Goal: Task Accomplishment & Management: Manage account settings

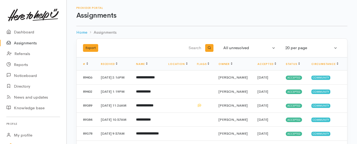
click at [20, 42] on link "Assignments" at bounding box center [33, 43] width 66 height 11
click at [157, 77] on b "**********" at bounding box center [146, 76] width 21 height 3
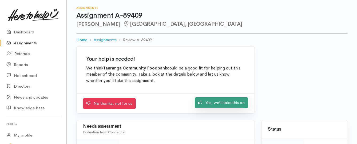
click at [212, 104] on link "Yes, we'll take this on" at bounding box center [221, 102] width 53 height 11
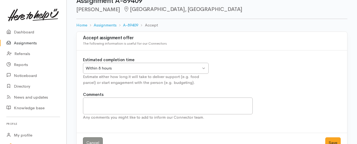
scroll to position [27, 0]
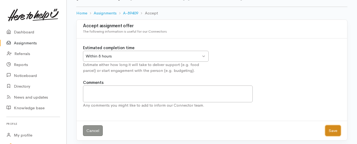
click at [332, 130] on button "Save" at bounding box center [332, 130] width 15 height 11
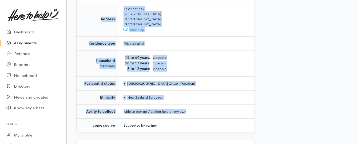
scroll to position [427, 0]
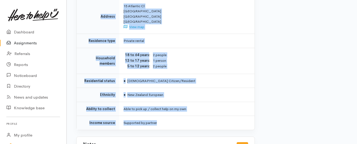
drag, startPoint x: 123, startPoint y: 47, endPoint x: 193, endPoint y: 101, distance: 88.0
copy div "**********"
click at [28, 44] on link "Assignments" at bounding box center [33, 43] width 66 height 11
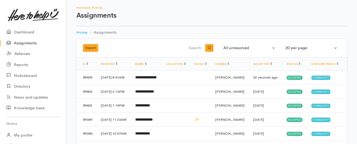
click at [27, 42] on link "Assignments" at bounding box center [33, 43] width 66 height 11
click at [35, 44] on link "Assignments" at bounding box center [33, 43] width 66 height 11
click at [20, 42] on link "Assignments" at bounding box center [33, 43] width 66 height 11
click at [27, 42] on link "Assignments" at bounding box center [33, 43] width 66 height 11
click at [24, 40] on link "Assignments" at bounding box center [33, 43] width 66 height 11
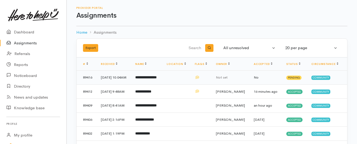
click at [157, 78] on b "**********" at bounding box center [145, 76] width 21 height 3
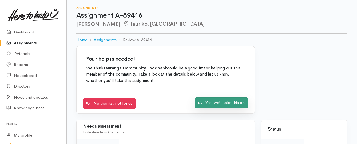
click at [212, 103] on link "Yes, we'll take this on" at bounding box center [221, 102] width 53 height 11
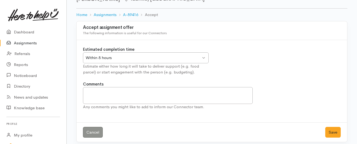
scroll to position [30, 0]
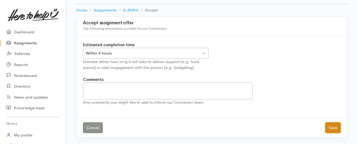
click at [330, 128] on button "Save" at bounding box center [332, 127] width 15 height 11
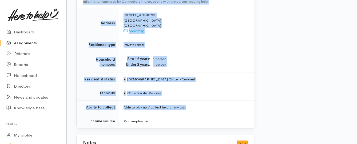
scroll to position [419, 0]
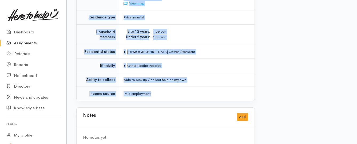
drag, startPoint x: 122, startPoint y: 15, endPoint x: 211, endPoint y: 79, distance: 109.5
copy div "**********"
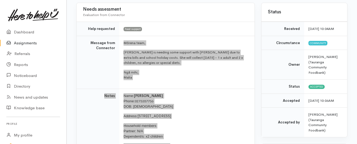
scroll to position [46, 0]
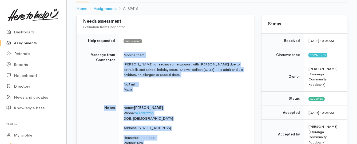
click at [29, 43] on link "Assignments" at bounding box center [33, 43] width 66 height 11
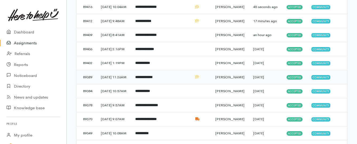
scroll to position [80, 0]
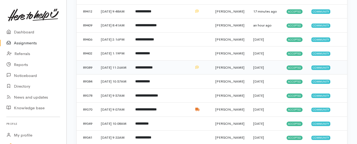
click at [142, 69] on b "**********" at bounding box center [143, 67] width 17 height 3
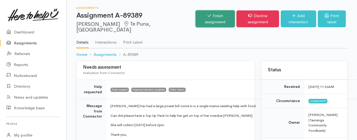
click at [195, 17] on link "Finish assignment" at bounding box center [214, 18] width 39 height 17
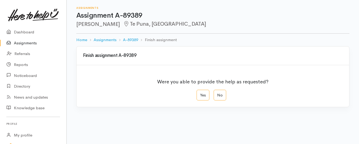
drag, startPoint x: 202, startPoint y: 95, endPoint x: 189, endPoint y: 94, distance: 13.1
click at [202, 95] on label "Yes" at bounding box center [203, 95] width 13 height 11
click at [200, 93] on input "Yes" at bounding box center [198, 91] width 3 height 3
radio input "true"
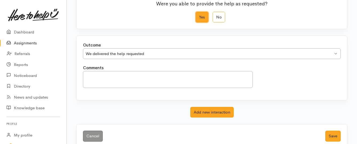
scroll to position [89, 0]
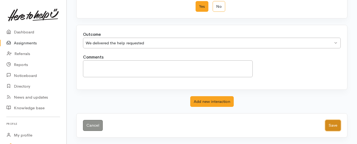
click at [329, 126] on button "Save" at bounding box center [332, 125] width 15 height 11
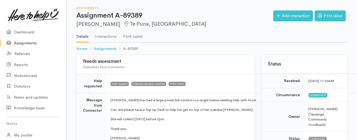
click at [29, 43] on link "Assignments" at bounding box center [33, 43] width 66 height 11
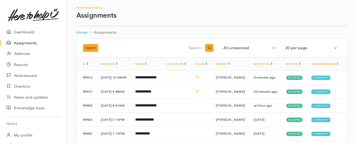
click at [27, 43] on link "Assignments" at bounding box center [33, 43] width 66 height 11
click at [21, 40] on link "Assignments" at bounding box center [33, 43] width 66 height 11
click at [22, 43] on link "Assignments" at bounding box center [33, 43] width 66 height 11
click at [150, 93] on b "**********" at bounding box center [143, 91] width 16 height 3
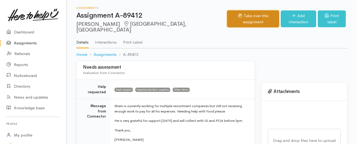
click at [231, 17] on button "Take over this assignment" at bounding box center [253, 18] width 52 height 17
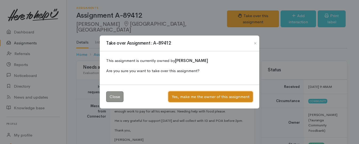
click at [191, 98] on button "Yes, make me the owner of this assignment" at bounding box center [210, 96] width 85 height 11
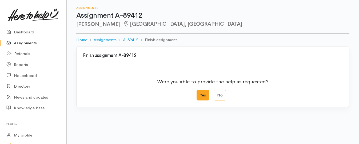
click at [201, 92] on label "Yes" at bounding box center [203, 95] width 13 height 11
click at [200, 92] on input "Yes" at bounding box center [198, 91] width 3 height 3
radio input "true"
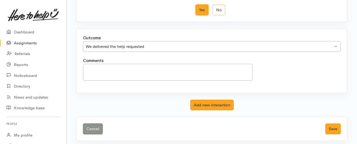
scroll to position [89, 0]
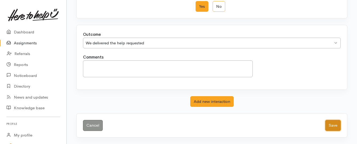
click at [332, 122] on button "Save" at bounding box center [332, 125] width 15 height 11
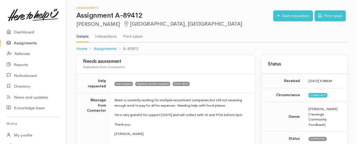
click at [26, 42] on link "Assignments" at bounding box center [33, 43] width 66 height 11
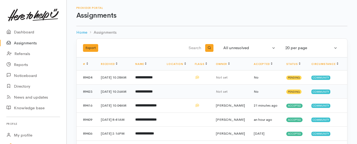
click at [153, 93] on b "**********" at bounding box center [143, 91] width 17 height 3
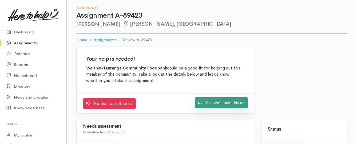
click at [217, 102] on link "Yes, we'll take this on" at bounding box center [221, 102] width 53 height 11
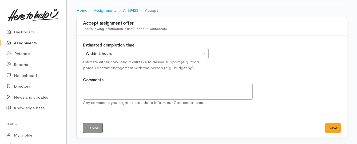
scroll to position [30, 0]
click at [331, 127] on button "Save" at bounding box center [332, 127] width 15 height 11
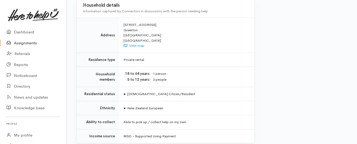
scroll to position [400, 0]
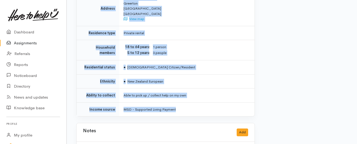
drag, startPoint x: 122, startPoint y: 42, endPoint x: 195, endPoint y: 94, distance: 89.1
copy div "**********"
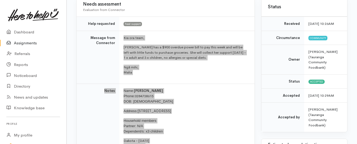
scroll to position [53, 0]
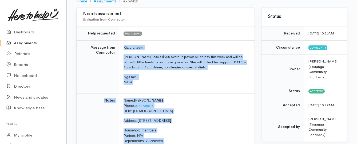
click at [16, 43] on link "Assignments" at bounding box center [33, 43] width 66 height 11
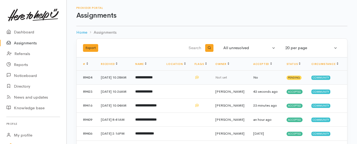
click at [147, 79] on b "**********" at bounding box center [143, 76] width 17 height 3
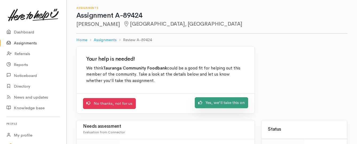
click at [205, 104] on link "Yes, we'll take this on" at bounding box center [221, 102] width 53 height 11
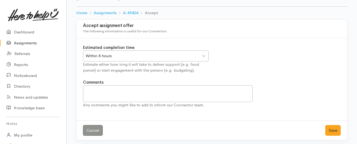
scroll to position [30, 0]
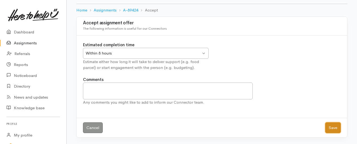
click at [331, 125] on button "Save" at bounding box center [332, 127] width 15 height 11
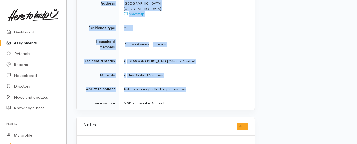
scroll to position [400, 0]
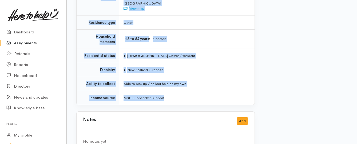
drag, startPoint x: 125, startPoint y: 47, endPoint x: 202, endPoint y: 87, distance: 86.9
click at [18, 41] on link "Assignments" at bounding box center [33, 43] width 66 height 11
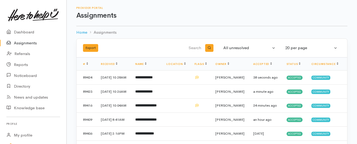
click at [29, 42] on link "Assignments" at bounding box center [33, 43] width 66 height 11
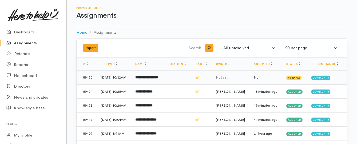
click at [150, 79] on b "**********" at bounding box center [146, 76] width 23 height 3
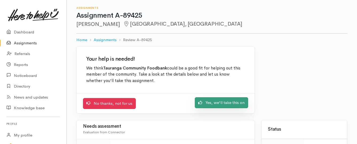
click at [205, 102] on link "Yes, we'll take this on" at bounding box center [221, 102] width 53 height 11
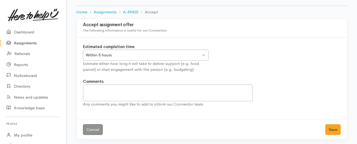
scroll to position [30, 0]
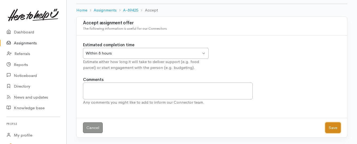
click at [329, 127] on button "Save" at bounding box center [332, 127] width 15 height 11
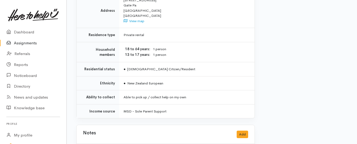
scroll to position [480, 0]
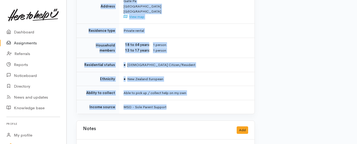
drag, startPoint x: 114, startPoint y: 51, endPoint x: 172, endPoint y: 98, distance: 74.9
copy div "**********"
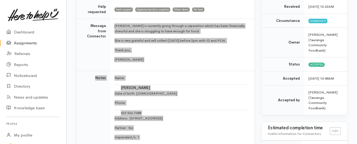
scroll to position [53, 0]
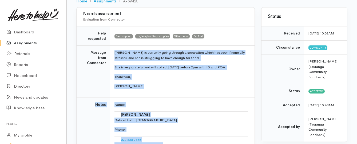
click at [23, 42] on link "Assignments" at bounding box center [33, 43] width 66 height 11
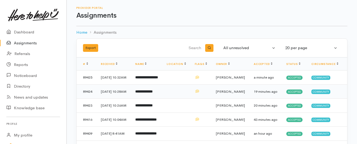
click at [141, 98] on td "**********" at bounding box center [146, 91] width 31 height 14
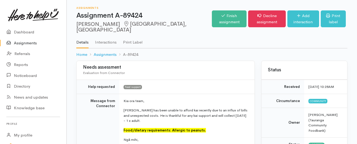
click at [17, 43] on link "Assignments" at bounding box center [33, 43] width 66 height 11
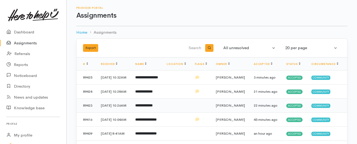
click at [152, 113] on td "**********" at bounding box center [146, 105] width 31 height 14
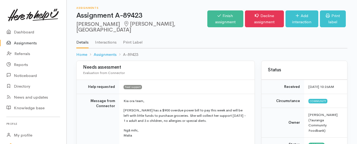
click at [35, 42] on link "Assignments" at bounding box center [33, 43] width 66 height 11
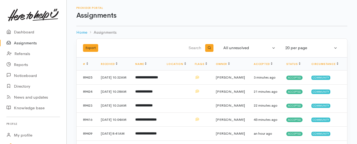
click at [24, 43] on link "Assignments" at bounding box center [33, 43] width 66 height 11
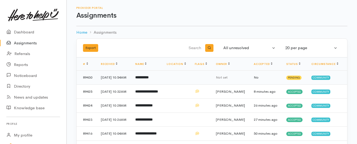
click at [149, 79] on b "**********" at bounding box center [141, 76] width 13 height 3
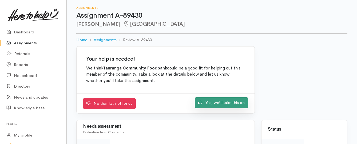
click at [209, 105] on link "Yes, we'll take this on" at bounding box center [221, 102] width 53 height 11
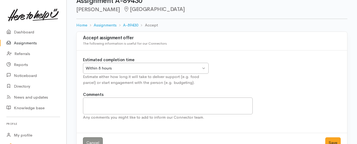
scroll to position [30, 0]
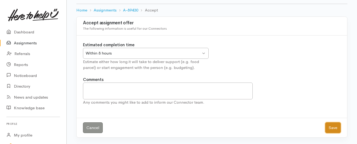
click at [330, 127] on button "Save" at bounding box center [332, 127] width 15 height 11
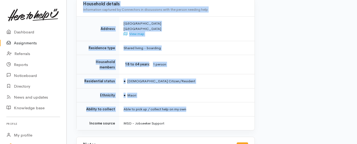
scroll to position [427, 0]
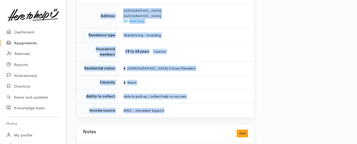
drag, startPoint x: 113, startPoint y: 73, endPoint x: 217, endPoint y: 101, distance: 107.2
copy div "**********"
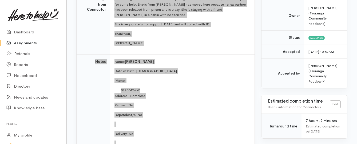
scroll to position [80, 0]
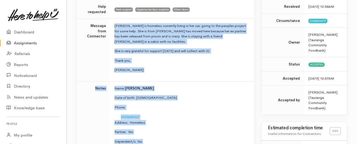
click at [29, 41] on link "Assignments" at bounding box center [33, 43] width 66 height 11
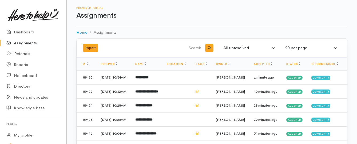
click at [25, 44] on link "Assignments" at bounding box center [33, 43] width 66 height 11
click at [18, 43] on link "Assignments" at bounding box center [33, 43] width 66 height 11
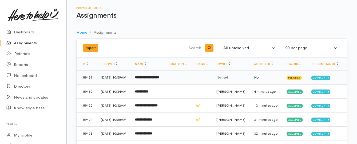
click at [146, 79] on b "**********" at bounding box center [147, 76] width 24 height 3
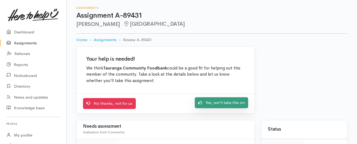
click at [216, 102] on link "Yes, we'll take this on" at bounding box center [221, 102] width 53 height 11
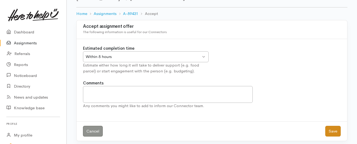
scroll to position [30, 0]
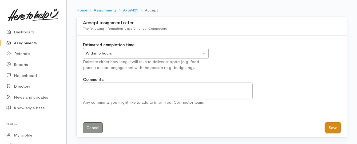
click at [332, 127] on button "Save" at bounding box center [332, 127] width 15 height 11
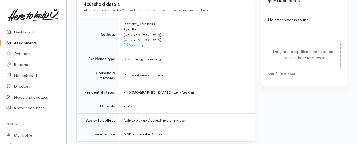
scroll to position [267, 0]
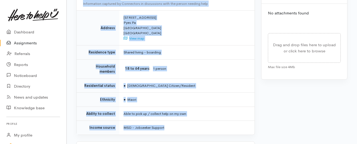
drag, startPoint x: 123, startPoint y: 42, endPoint x: 168, endPoint y: 109, distance: 80.5
copy div "**********"
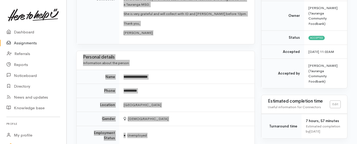
scroll to position [80, 0]
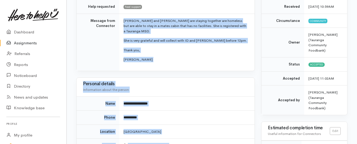
click at [32, 41] on link "Assignments" at bounding box center [33, 43] width 66 height 11
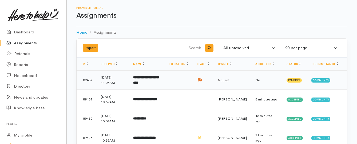
click at [148, 80] on b "**********" at bounding box center [145, 79] width 25 height 9
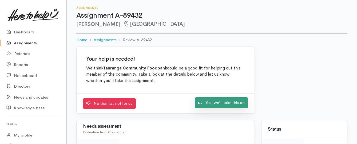
click at [224, 103] on link "Yes, we'll take this on" at bounding box center [221, 102] width 53 height 11
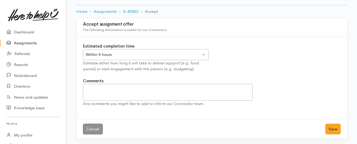
scroll to position [30, 0]
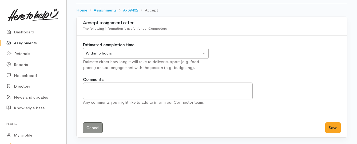
click at [163, 52] on div "Within 8 hours" at bounding box center [143, 53] width 115 height 6
click at [329, 127] on button "Save" at bounding box center [332, 127] width 15 height 11
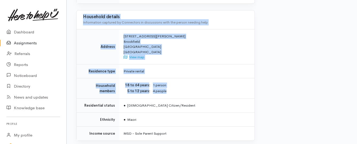
scroll to position [427, 0]
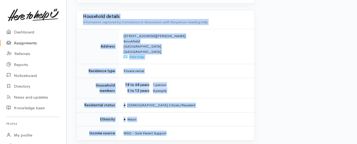
drag, startPoint x: 123, startPoint y: 48, endPoint x: 177, endPoint y: 119, distance: 89.5
copy div "Kia ora team, Cheyenne has been going through some personal issues at home and …"
click at [22, 43] on link "Assignments" at bounding box center [33, 43] width 66 height 11
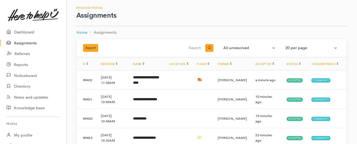
click at [35, 43] on link "Assignments" at bounding box center [33, 43] width 66 height 11
click at [23, 44] on link "Assignments" at bounding box center [33, 43] width 66 height 11
click at [29, 42] on link "Assignments" at bounding box center [33, 43] width 66 height 11
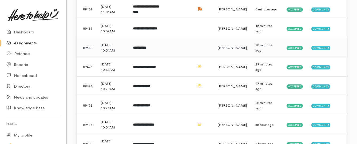
scroll to position [80, 0]
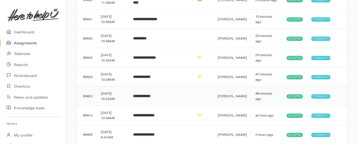
click at [165, 99] on td "**********" at bounding box center [147, 95] width 36 height 19
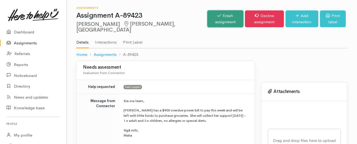
click at [207, 16] on link "Finish assignment" at bounding box center [225, 18] width 36 height 17
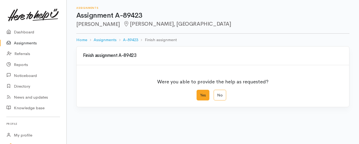
click at [202, 95] on label "Yes" at bounding box center [203, 95] width 13 height 11
click at [200, 93] on input "Yes" at bounding box center [198, 91] width 3 height 3
radio input "true"
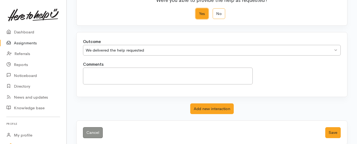
scroll to position [89, 0]
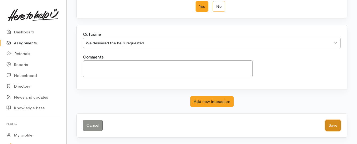
click at [333, 127] on button "Save" at bounding box center [332, 125] width 15 height 11
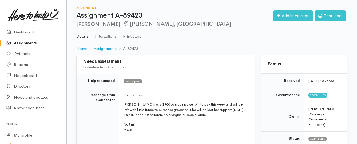
click at [22, 42] on link "Assignments" at bounding box center [33, 43] width 66 height 11
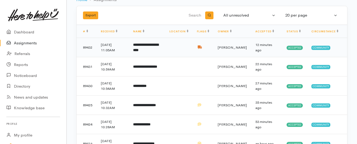
scroll to position [53, 0]
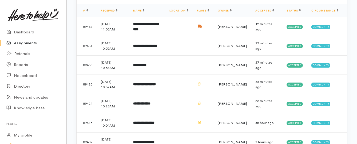
click at [34, 42] on link "Assignments" at bounding box center [33, 43] width 66 height 11
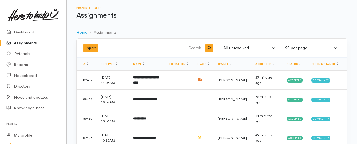
click at [32, 44] on link "Assignments" at bounding box center [33, 43] width 66 height 11
click at [24, 43] on link "Assignments" at bounding box center [33, 43] width 66 height 11
click at [26, 43] on link "Assignments" at bounding box center [33, 43] width 66 height 11
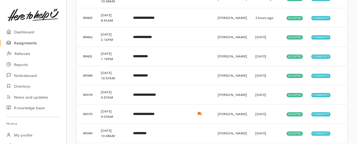
scroll to position [187, 0]
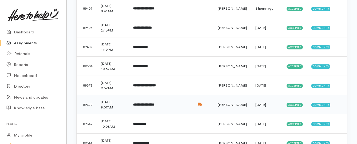
click at [143, 104] on b "**********" at bounding box center [143, 104] width 21 height 3
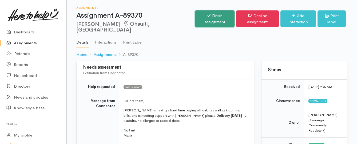
click at [195, 16] on link "Finish assignment" at bounding box center [214, 18] width 39 height 17
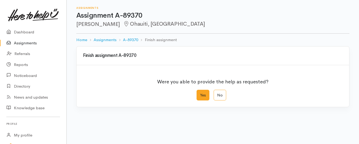
click at [203, 93] on label "Yes" at bounding box center [203, 95] width 13 height 11
click at [200, 93] on input "Yes" at bounding box center [198, 91] width 3 height 3
radio input "true"
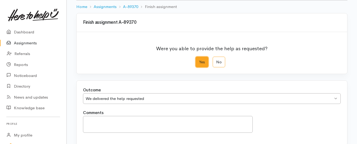
scroll to position [89, 0]
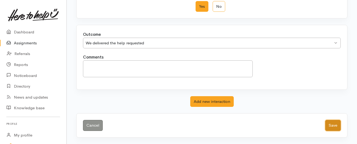
click at [331, 123] on button "Save" at bounding box center [332, 125] width 15 height 11
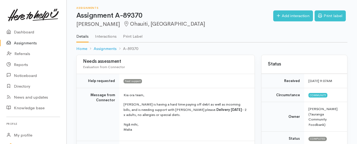
click at [30, 41] on link "Assignments" at bounding box center [33, 43] width 66 height 11
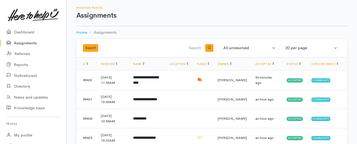
click at [22, 42] on link "Assignments" at bounding box center [33, 43] width 66 height 11
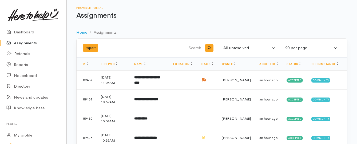
click at [25, 44] on link "Assignments" at bounding box center [33, 43] width 66 height 11
click at [30, 44] on link "Assignments" at bounding box center [33, 43] width 66 height 11
click at [26, 39] on link "Assignments" at bounding box center [33, 43] width 66 height 11
click at [32, 43] on link "Assignments" at bounding box center [33, 43] width 66 height 11
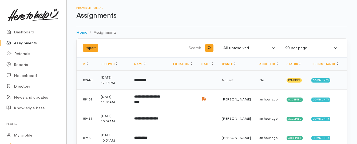
click at [146, 80] on b "*********" at bounding box center [140, 79] width 12 height 3
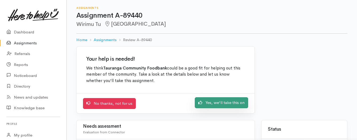
click at [215, 99] on link "Yes, we'll take this on" at bounding box center [221, 102] width 53 height 11
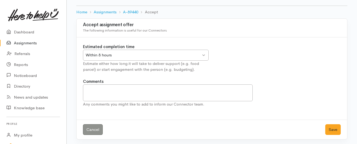
scroll to position [30, 0]
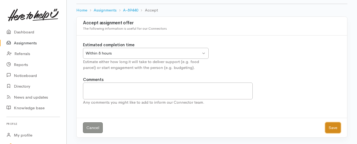
click at [329, 126] on button "Save" at bounding box center [332, 127] width 15 height 11
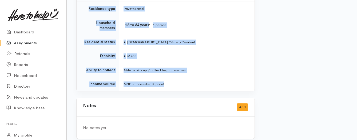
scroll to position [417, 0]
drag, startPoint x: 109, startPoint y: 47, endPoint x: 177, endPoint y: 84, distance: 78.3
copy div "**********"
click at [29, 43] on link "Assignments" at bounding box center [33, 43] width 66 height 11
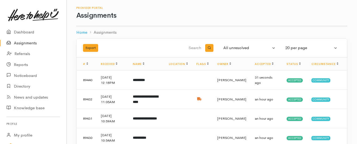
click at [22, 42] on link "Assignments" at bounding box center [33, 43] width 66 height 11
click at [33, 42] on link "Assignments" at bounding box center [33, 43] width 66 height 11
click at [27, 44] on link "Assignments" at bounding box center [33, 43] width 66 height 11
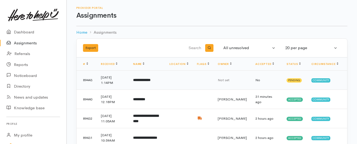
click at [142, 82] on b "**********" at bounding box center [141, 79] width 17 height 3
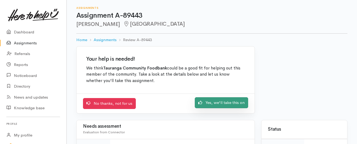
click at [220, 103] on link "Yes, we'll take this on" at bounding box center [221, 102] width 53 height 11
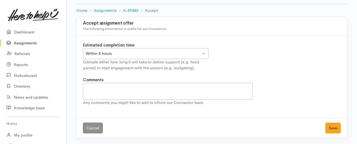
scroll to position [30, 0]
click at [337, 129] on button "Save" at bounding box center [332, 127] width 15 height 11
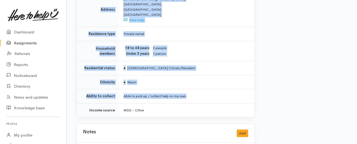
scroll to position [453, 0]
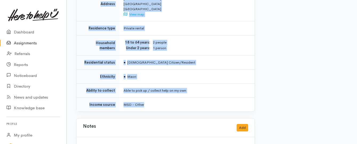
drag, startPoint x: 114, startPoint y: 47, endPoint x: 187, endPoint y: 88, distance: 83.4
copy div "**********"
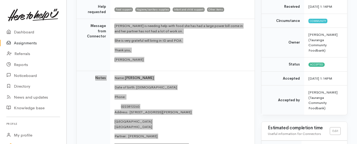
scroll to position [53, 0]
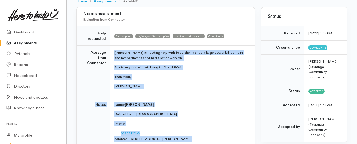
click at [25, 42] on link "Assignments" at bounding box center [33, 43] width 66 height 11
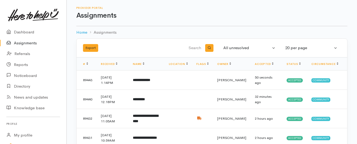
click at [28, 44] on link "Assignments" at bounding box center [33, 43] width 66 height 11
click at [24, 42] on link "Assignments" at bounding box center [33, 43] width 66 height 11
click at [23, 44] on link "Assignments" at bounding box center [33, 43] width 66 height 11
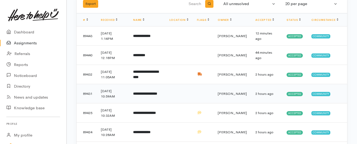
scroll to position [53, 0]
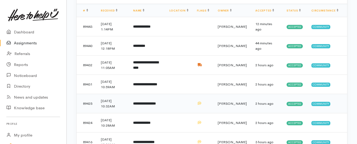
click at [148, 102] on b "**********" at bounding box center [144, 103] width 23 height 3
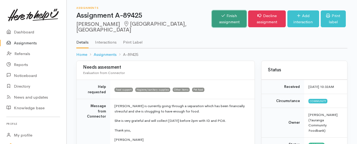
click at [212, 19] on link "Finish assignment" at bounding box center [229, 18] width 35 height 17
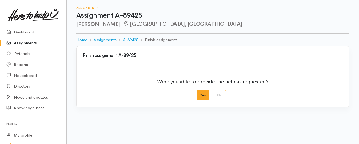
click at [201, 96] on label "Yes" at bounding box center [203, 95] width 13 height 11
click at [200, 93] on input "Yes" at bounding box center [198, 91] width 3 height 3
radio input "true"
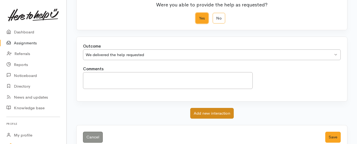
scroll to position [89, 0]
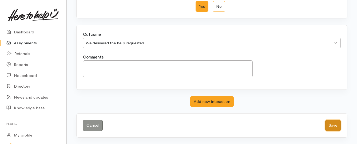
click at [334, 127] on button "Save" at bounding box center [332, 125] width 15 height 11
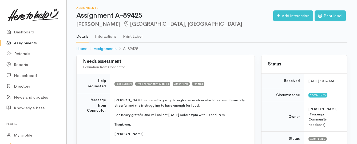
click at [33, 43] on link "Assignments" at bounding box center [33, 43] width 66 height 11
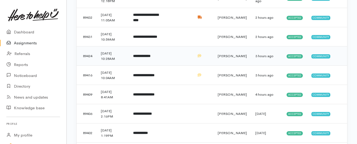
scroll to position [133, 0]
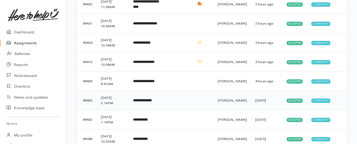
click at [142, 102] on b "**********" at bounding box center [142, 99] width 19 height 3
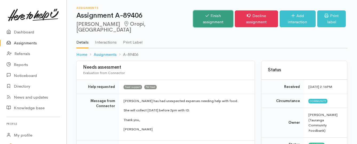
click at [205, 17] on icon at bounding box center [206, 16] width 3 height 4
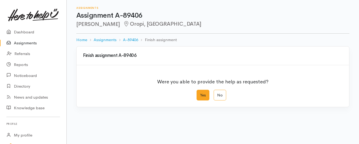
click at [202, 96] on label "Yes" at bounding box center [203, 95] width 13 height 11
click at [200, 93] on input "Yes" at bounding box center [198, 91] width 3 height 3
radio input "true"
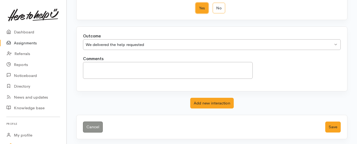
scroll to position [89, 0]
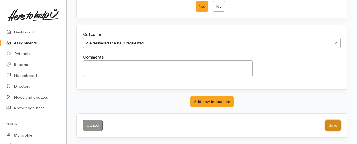
click at [327, 124] on button "Save" at bounding box center [332, 125] width 15 height 11
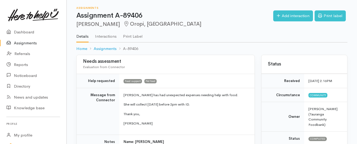
click at [33, 42] on link "Assignments" at bounding box center [33, 43] width 66 height 11
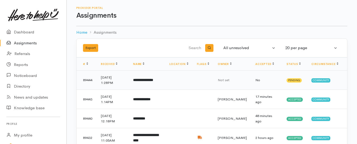
click at [139, 81] on b "**********" at bounding box center [143, 79] width 20 height 3
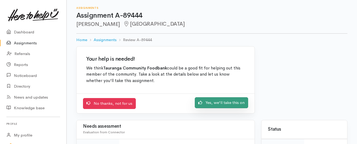
click at [202, 103] on icon at bounding box center [200, 102] width 4 height 4
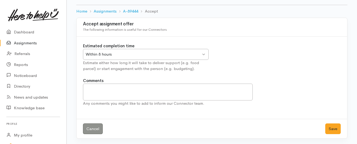
scroll to position [30, 0]
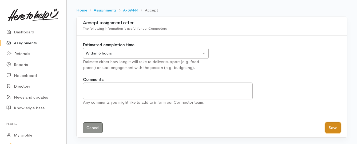
click at [330, 129] on button "Save" at bounding box center [332, 127] width 15 height 11
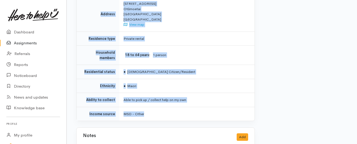
scroll to position [373, 0]
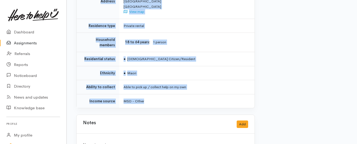
drag, startPoint x: 123, startPoint y: 41, endPoint x: 175, endPoint y: 86, distance: 68.5
copy div "**********"
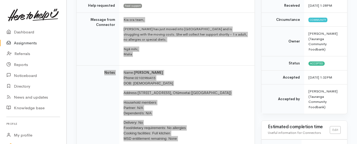
scroll to position [80, 0]
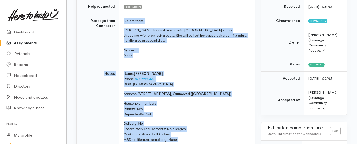
click at [33, 43] on link "Assignments" at bounding box center [33, 43] width 66 height 11
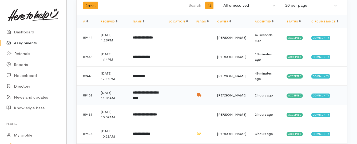
scroll to position [53, 0]
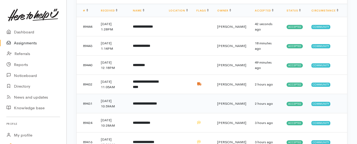
click at [150, 105] on b "**********" at bounding box center [145, 103] width 24 height 3
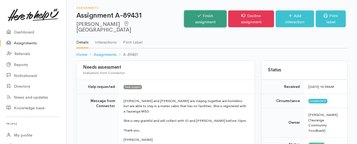
click at [191, 18] on link "Finish assignment" at bounding box center [205, 18] width 42 height 17
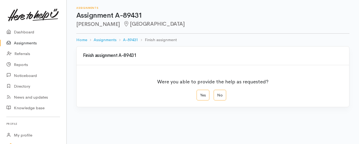
click at [203, 96] on label "Yes" at bounding box center [203, 95] width 13 height 11
click at [200, 93] on input "Yes" at bounding box center [198, 91] width 3 height 3
radio input "true"
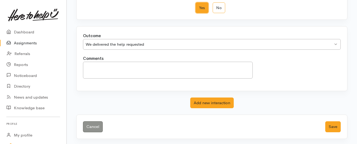
scroll to position [89, 0]
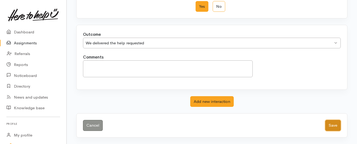
click at [330, 125] on button "Save" at bounding box center [332, 125] width 15 height 11
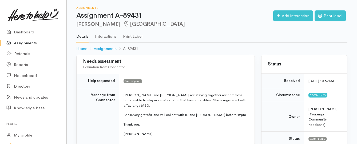
click at [29, 45] on link "Assignments" at bounding box center [33, 43] width 66 height 11
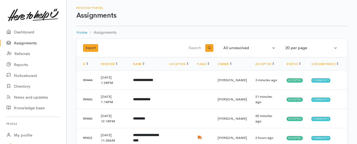
click at [24, 42] on link "Assignments" at bounding box center [33, 43] width 66 height 11
click at [23, 43] on link "Assignments" at bounding box center [33, 43] width 66 height 11
click at [34, 42] on link "Assignments" at bounding box center [33, 43] width 66 height 11
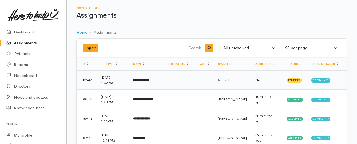
click at [141, 82] on b "**********" at bounding box center [141, 79] width 16 height 3
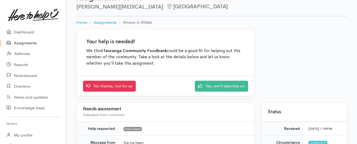
scroll to position [27, 0]
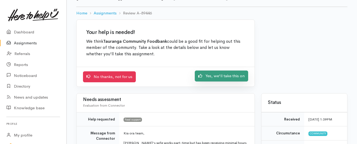
click at [204, 77] on link "Yes, we'll take this on" at bounding box center [221, 75] width 53 height 11
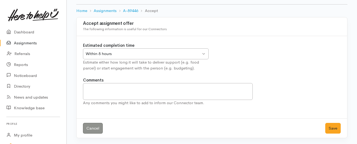
scroll to position [30, 0]
click at [333, 127] on button "Save" at bounding box center [332, 127] width 15 height 11
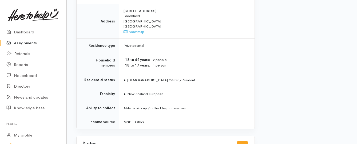
scroll to position [396, 0]
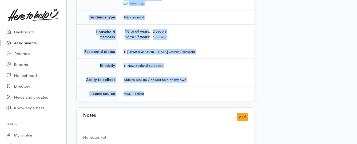
drag, startPoint x: 123, startPoint y: 41, endPoint x: 195, endPoint y: 79, distance: 81.8
copy div "**********"
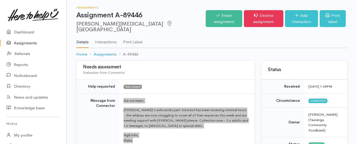
scroll to position [0, 0]
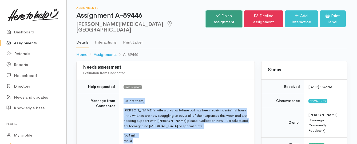
click at [206, 15] on link "Finish assignment" at bounding box center [224, 18] width 37 height 17
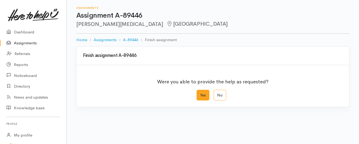
click at [203, 94] on label "Yes" at bounding box center [203, 95] width 13 height 11
click at [200, 93] on input "Yes" at bounding box center [198, 91] width 3 height 3
radio input "true"
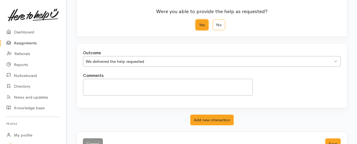
scroll to position [89, 0]
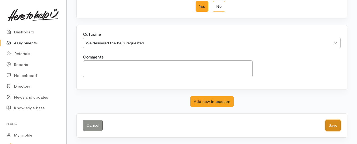
click at [328, 125] on button "Save" at bounding box center [332, 125] width 15 height 11
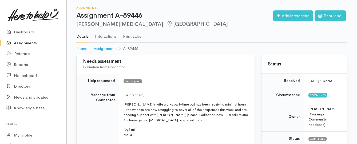
click at [22, 43] on link "Assignments" at bounding box center [33, 43] width 66 height 11
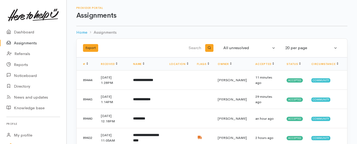
click at [27, 44] on link "Assignments" at bounding box center [33, 43] width 66 height 11
click at [30, 42] on link "Assignments" at bounding box center [33, 43] width 66 height 11
click at [26, 45] on link "Assignments" at bounding box center [33, 43] width 66 height 11
click at [146, 79] on b "**********" at bounding box center [143, 79] width 20 height 3
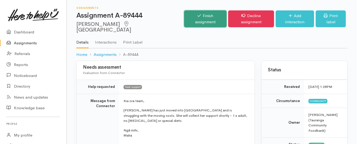
click at [197, 17] on link "Finish assignment" at bounding box center [205, 18] width 42 height 17
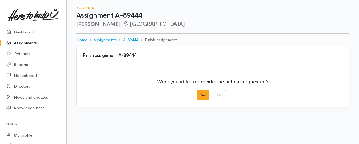
click at [202, 93] on label "Yes" at bounding box center [203, 95] width 13 height 11
click at [200, 93] on input "Yes" at bounding box center [198, 91] width 3 height 3
radio input "true"
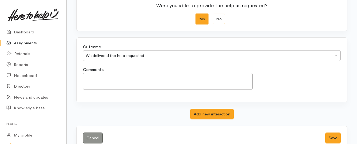
scroll to position [89, 0]
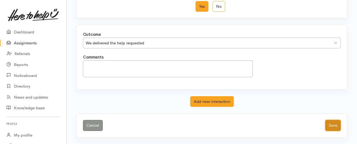
click at [330, 123] on button "Save" at bounding box center [332, 125] width 15 height 11
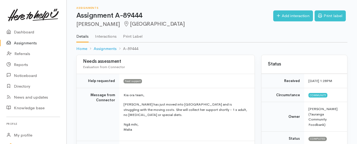
click at [31, 43] on link "Assignments" at bounding box center [33, 43] width 66 height 11
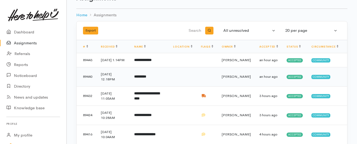
scroll to position [27, 0]
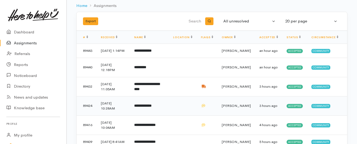
click at [146, 107] on b "**********" at bounding box center [142, 105] width 17 height 3
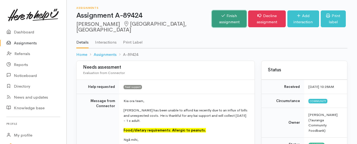
click at [212, 18] on link "Finish assignment" at bounding box center [229, 18] width 35 height 17
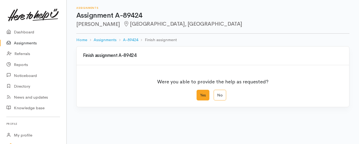
drag, startPoint x: 199, startPoint y: 95, endPoint x: 188, endPoint y: 90, distance: 11.8
click at [199, 95] on label "Yes" at bounding box center [203, 95] width 13 height 11
click at [199, 93] on input "Yes" at bounding box center [198, 91] width 3 height 3
radio input "true"
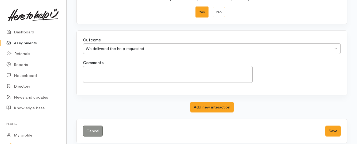
scroll to position [89, 0]
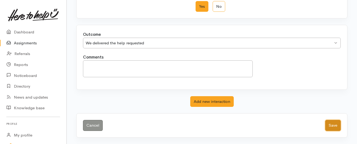
drag, startPoint x: 327, startPoint y: 122, endPoint x: 330, endPoint y: 123, distance: 3.0
click at [327, 122] on button "Save" at bounding box center [332, 125] width 15 height 11
